Goal: Task Accomplishment & Management: Use online tool/utility

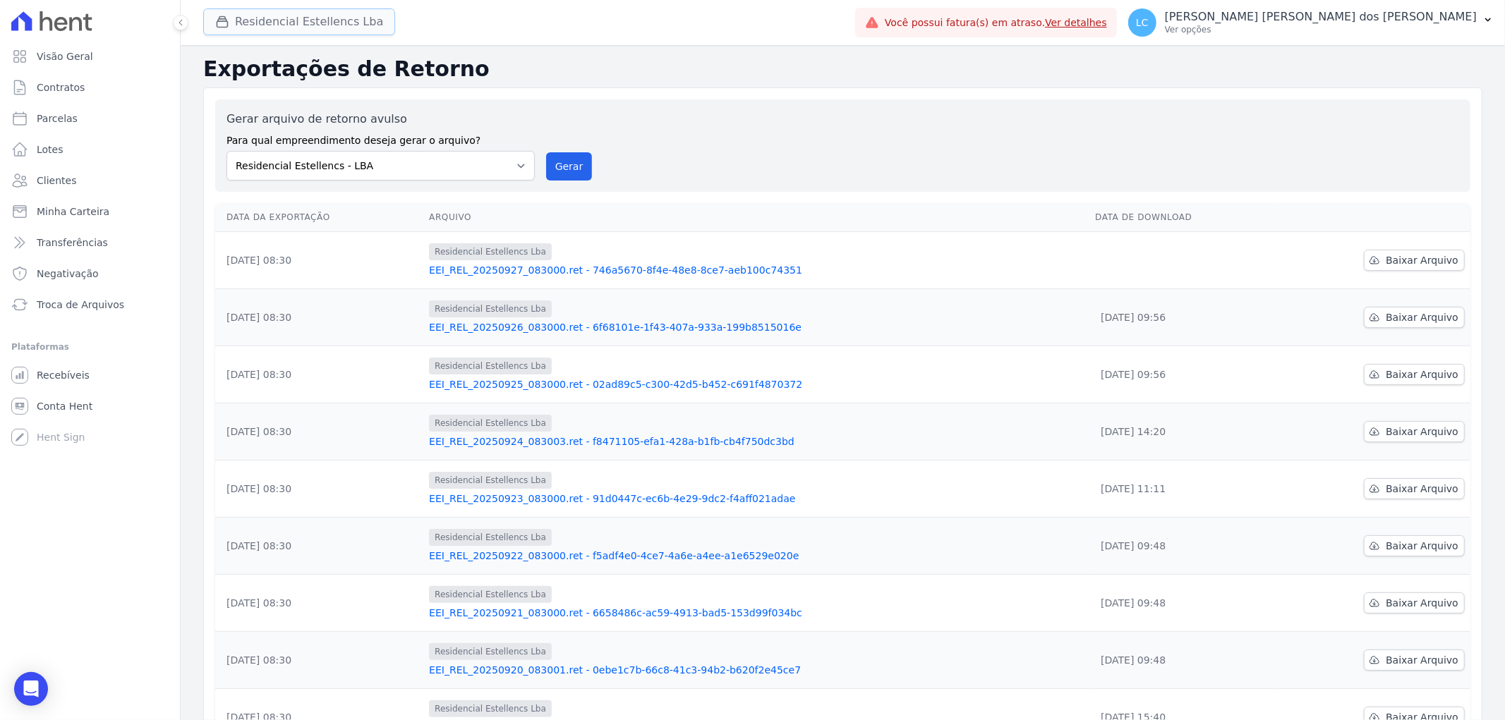
click at [309, 11] on button "Residencial Estellencs Lba" at bounding box center [299, 21] width 192 height 27
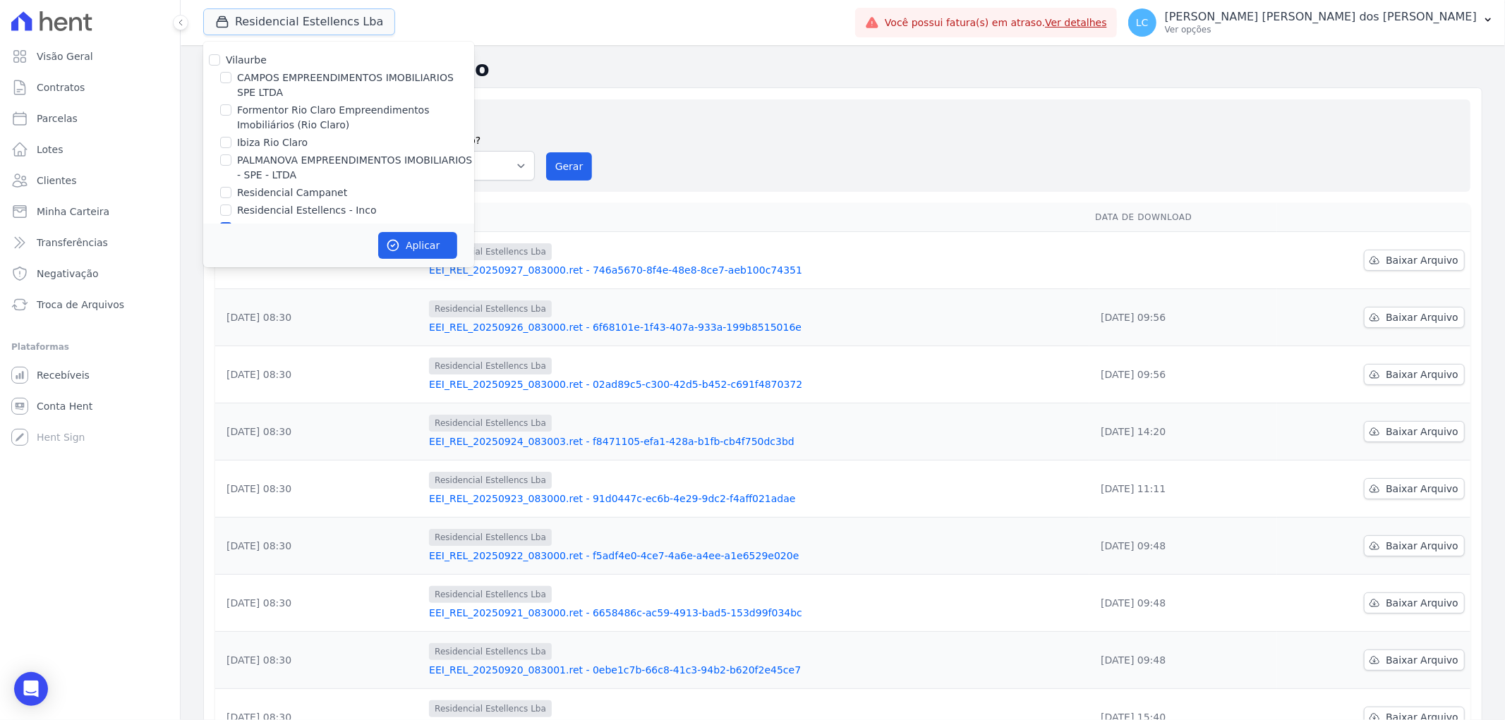
scroll to position [23, 0]
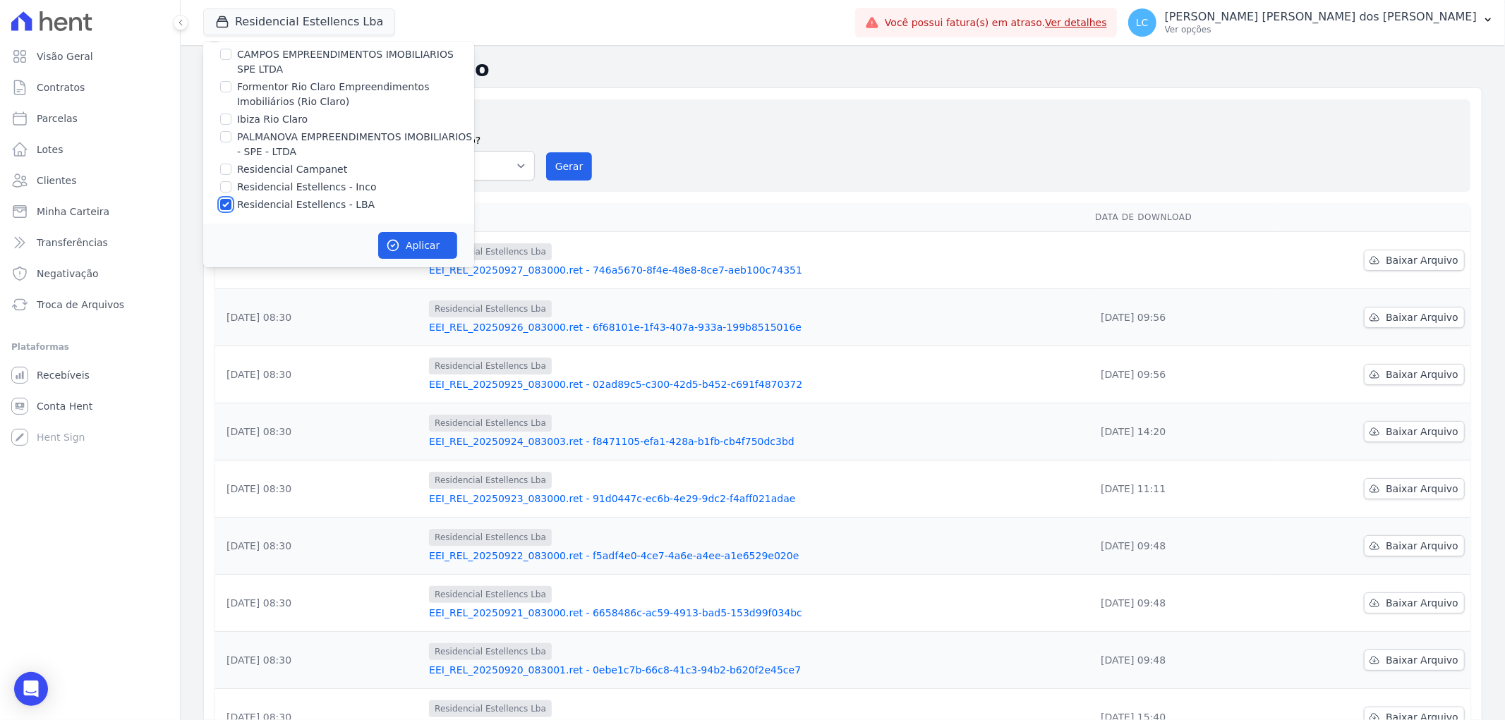
click at [222, 203] on input "Residencial Estellencs - LBA" at bounding box center [225, 204] width 11 height 11
checkbox input "false"
click at [231, 137] on input "PALMANOVA EMPREENDIMENTOS IMOBILIARIOS - SPE - LTDA" at bounding box center [225, 136] width 11 height 11
checkbox input "true"
click at [396, 244] on icon "button" at bounding box center [393, 245] width 14 height 14
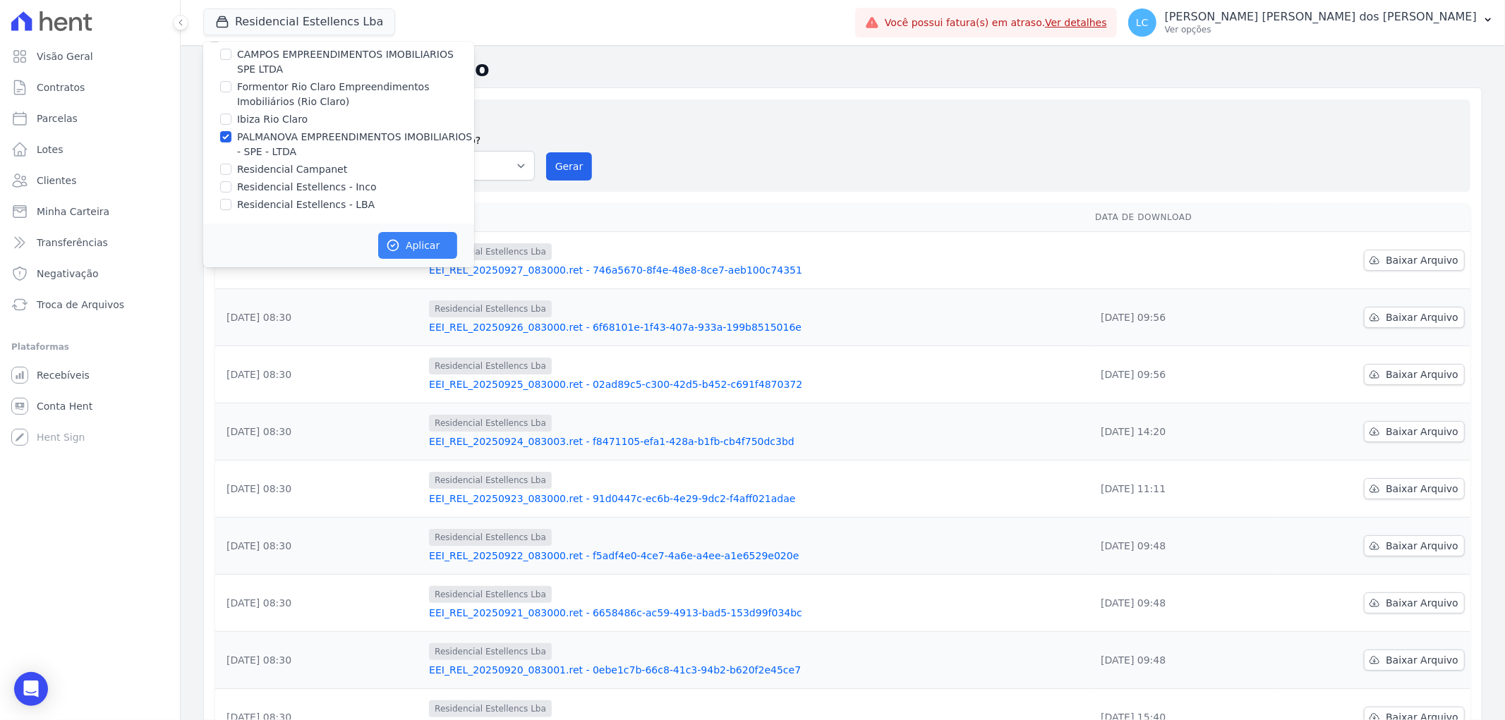
scroll to position [20, 0]
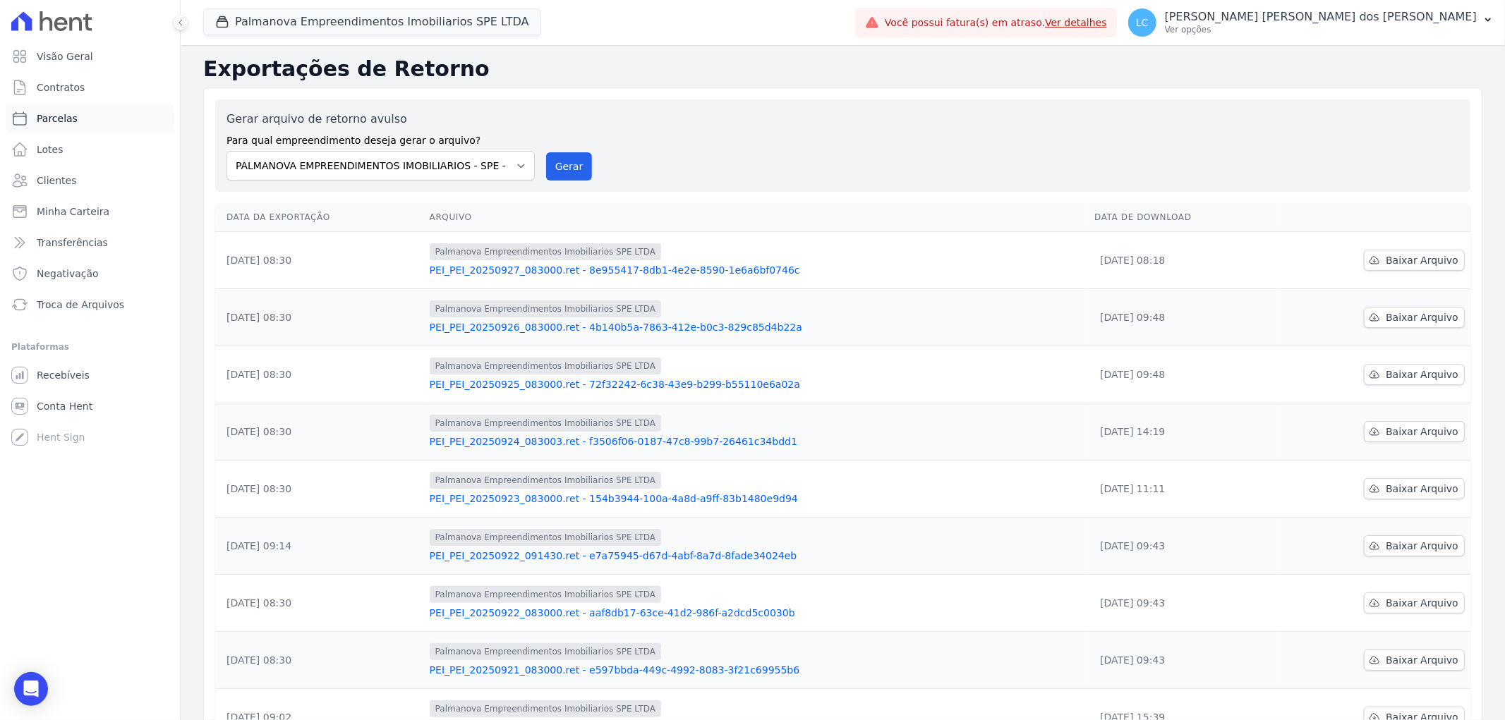
click at [92, 121] on link "Parcelas" at bounding box center [90, 118] width 169 height 28
select select
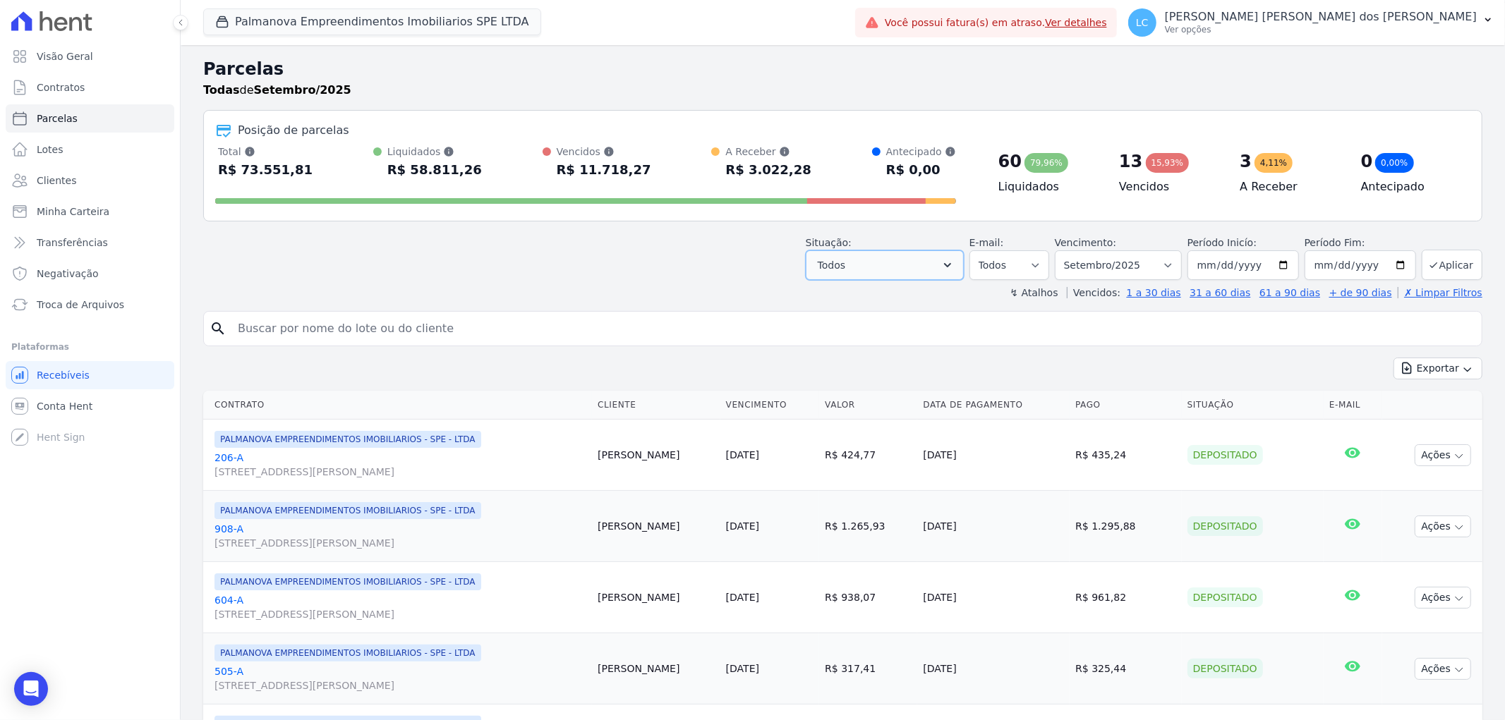
click at [954, 270] on icon "button" at bounding box center [947, 265] width 14 height 14
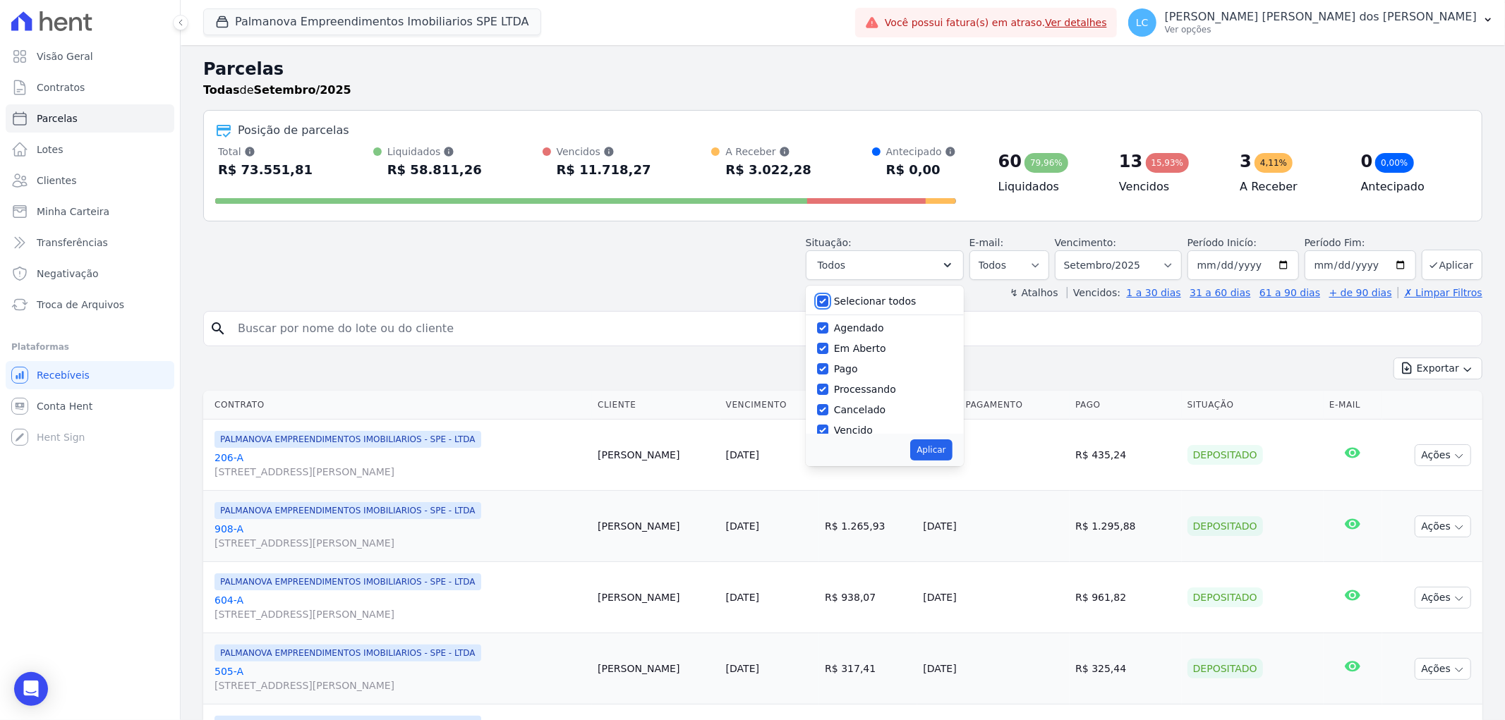
click at [828, 300] on input "Selecionar todos" at bounding box center [822, 301] width 11 height 11
checkbox input "false"
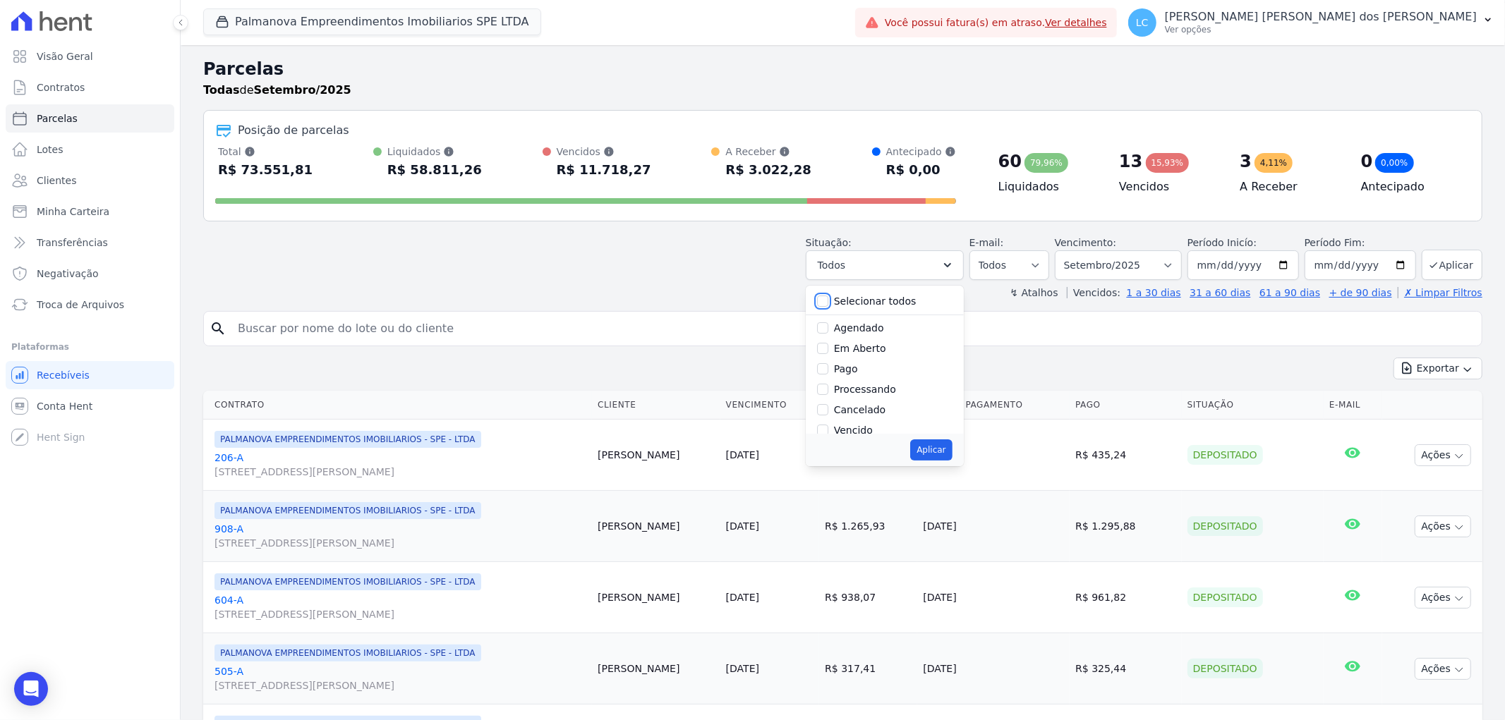
checkbox input "false"
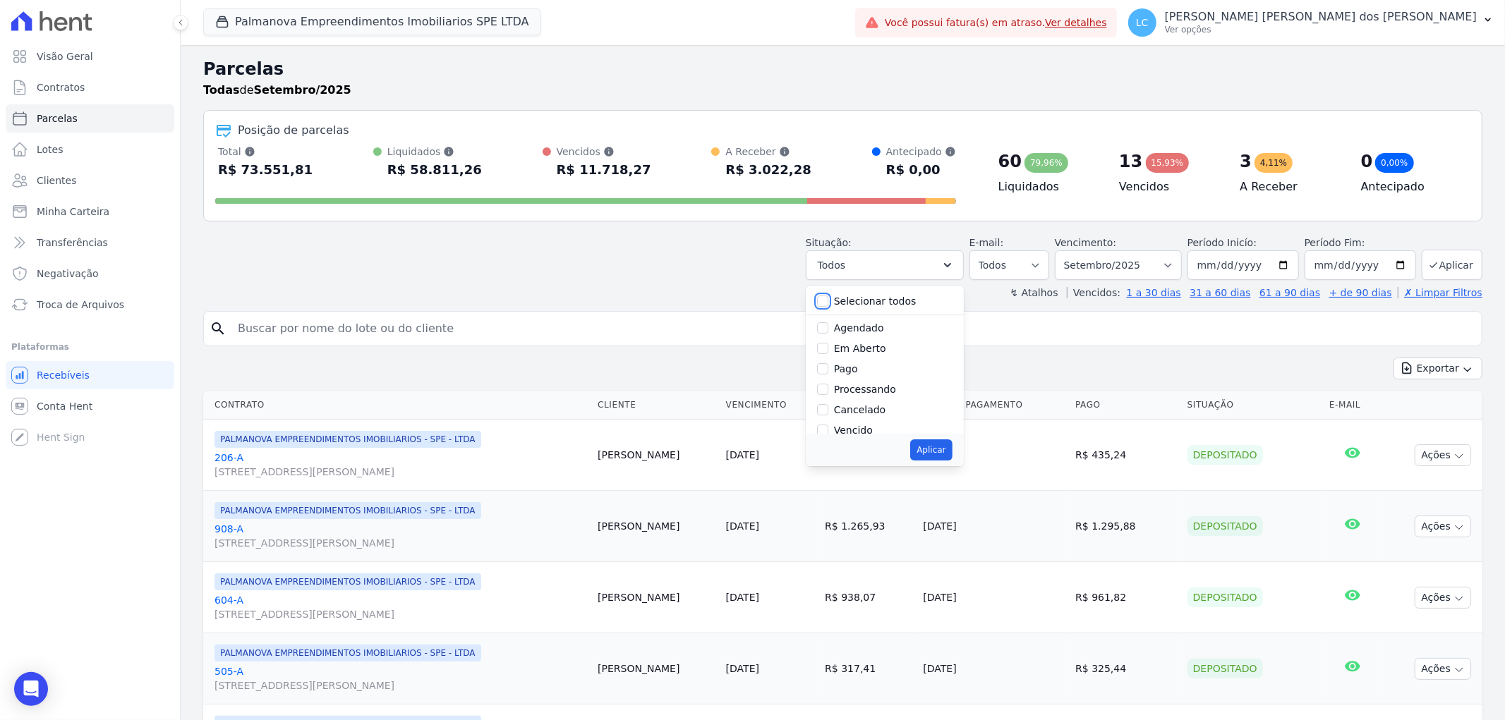
checkbox input "false"
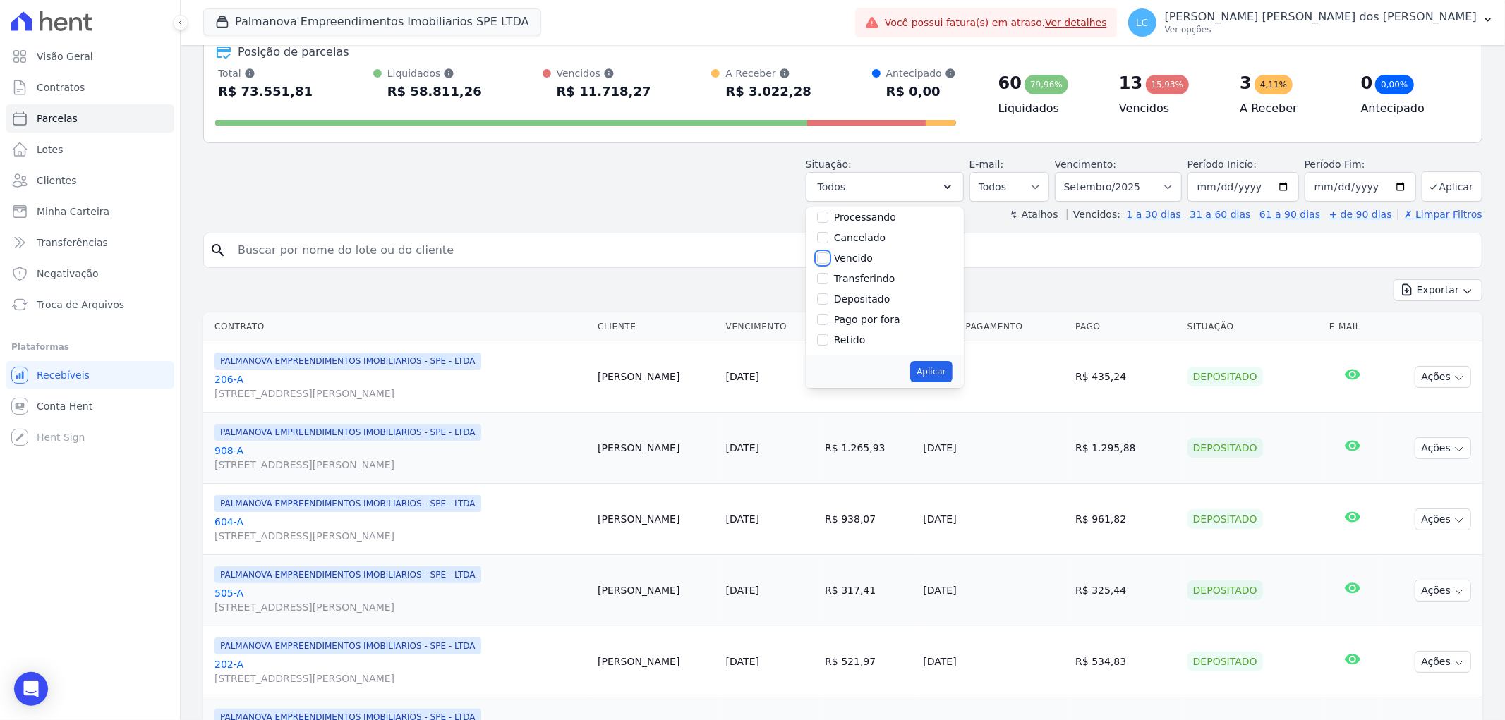
click at [828, 257] on input "Vencido" at bounding box center [822, 258] width 11 height 11
checkbox input "true"
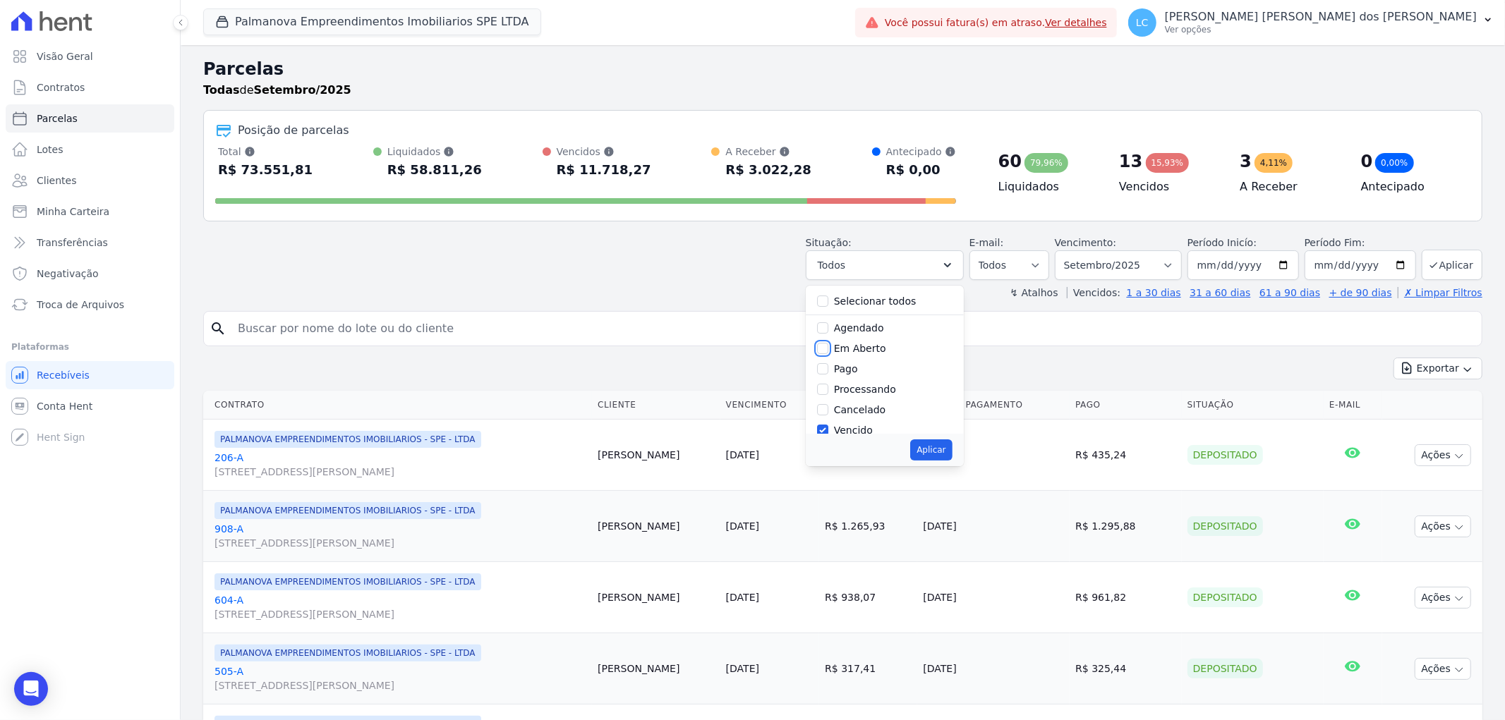
click at [828, 351] on input "Em Aberto" at bounding box center [822, 348] width 11 height 11
checkbox input "true"
click at [940, 449] on button "Aplicar" at bounding box center [931, 449] width 42 height 21
select select "pending"
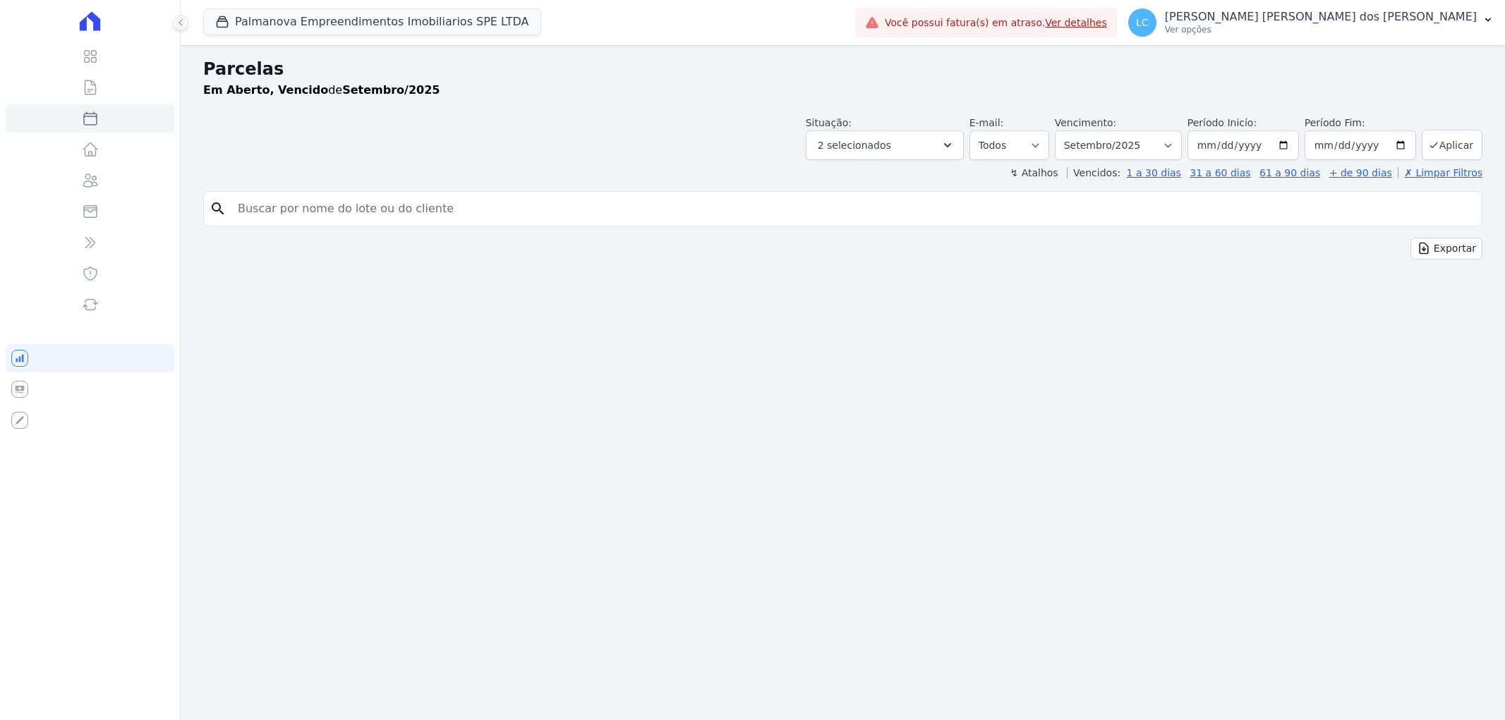
select select
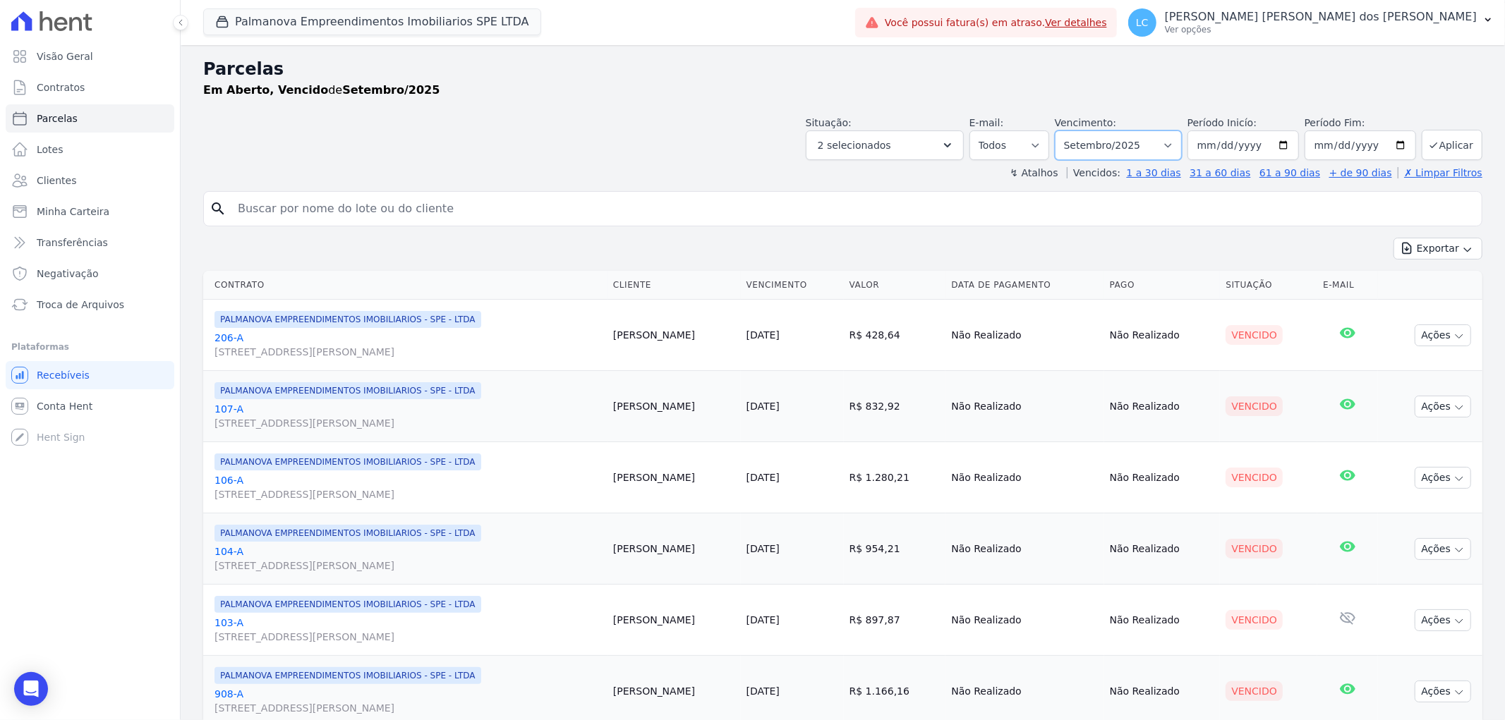
click at [1171, 147] on select "Filtrar por período ──────── Todos os meses Abril/2025 Maio/2025 Junho/2025 Jul…" at bounding box center [1118, 146] width 127 height 30
select select "all"
click at [1063, 131] on select "Filtrar por período ──────── Todos os meses Abril/2025 Maio/2025 Junho/2025 Jul…" at bounding box center [1118, 146] width 127 height 30
select select
click at [1443, 243] on button "Exportar" at bounding box center [1437, 249] width 89 height 22
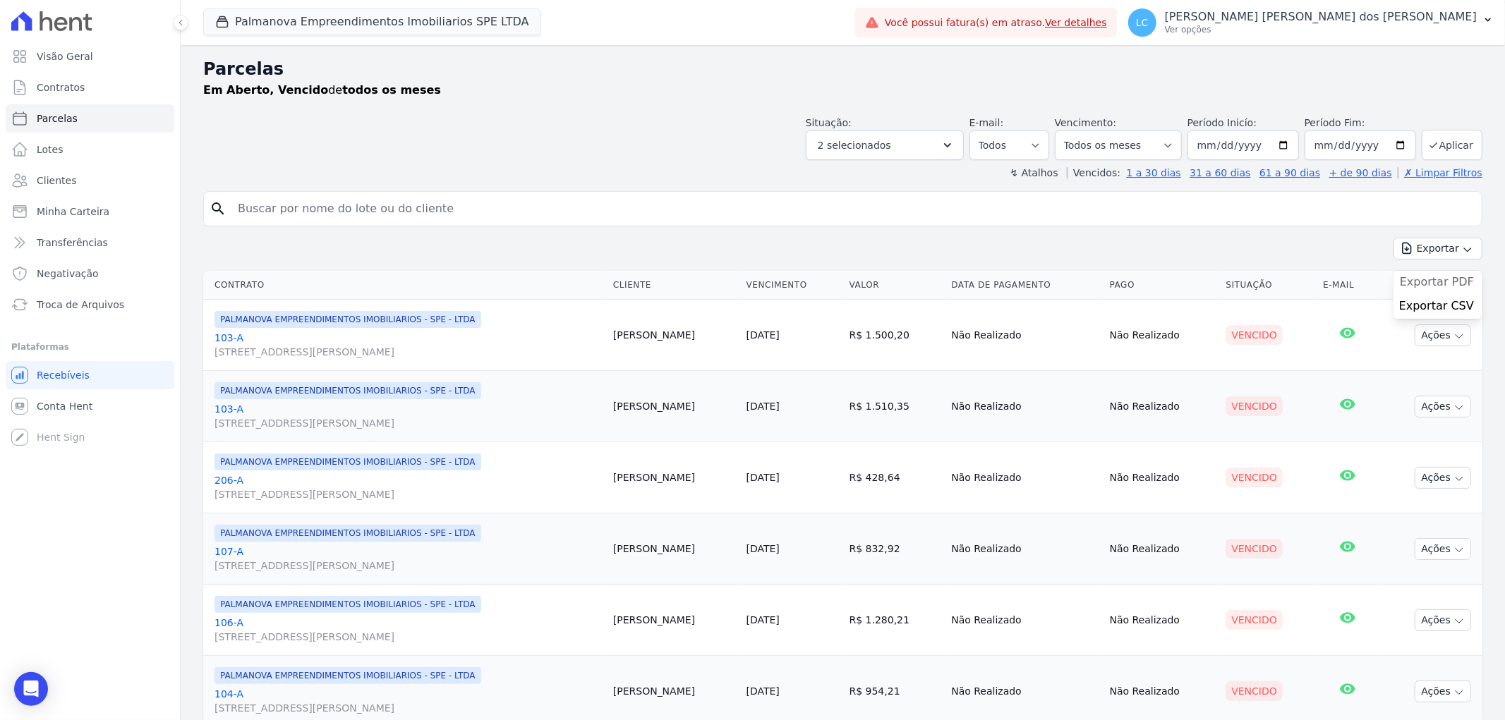
click at [1442, 284] on span "Exportar PDF" at bounding box center [1437, 282] width 74 height 14
